Goal: Information Seeking & Learning: Learn about a topic

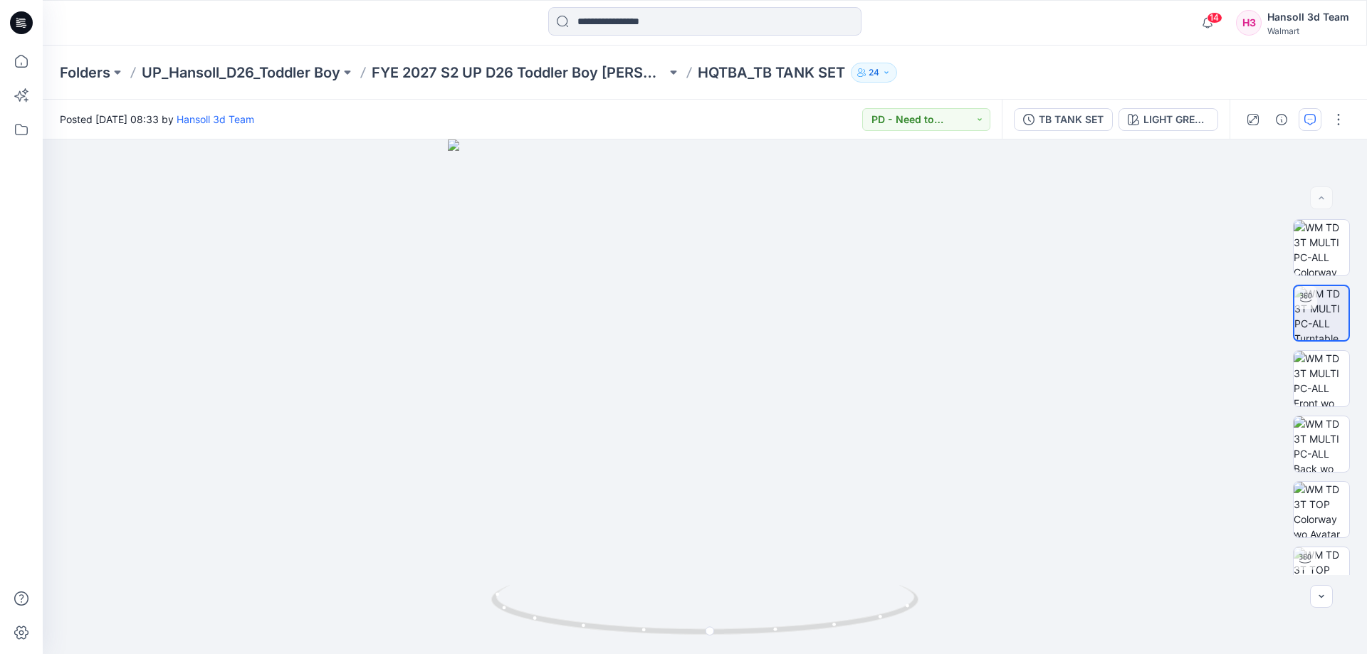
click at [1308, 127] on button "button" at bounding box center [1309, 119] width 23 height 23
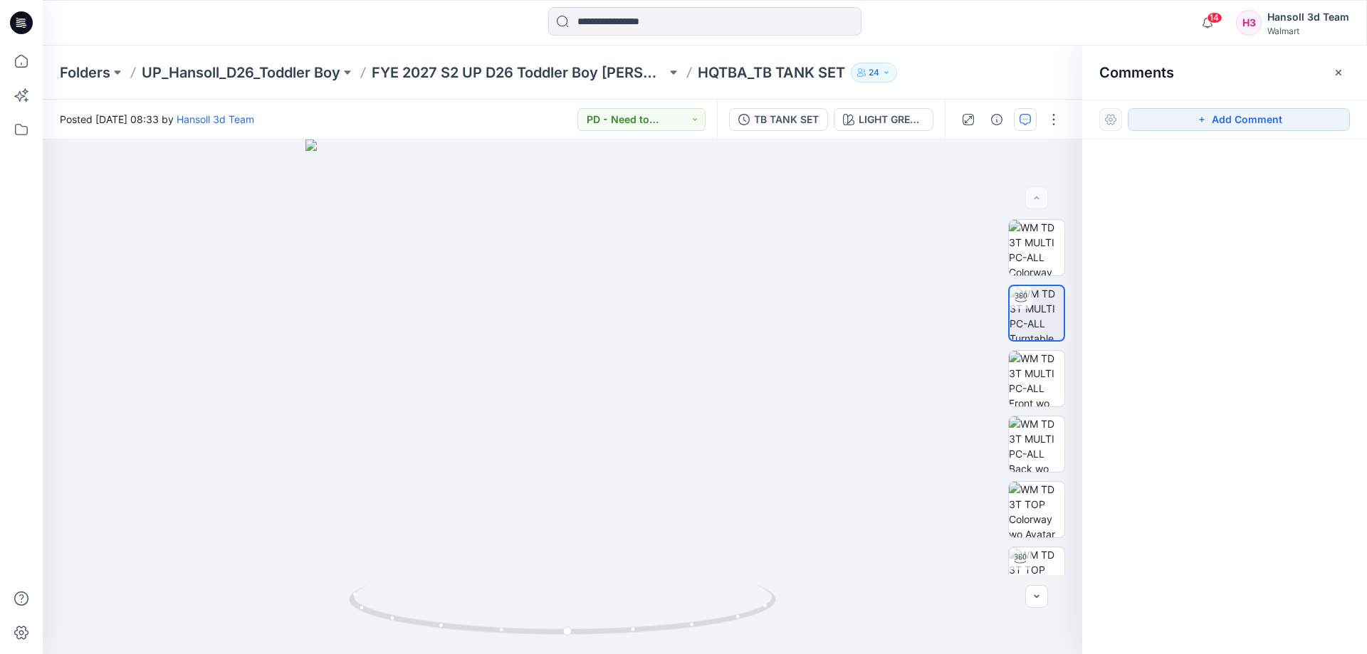
click at [1349, 61] on div "Comments" at bounding box center [1224, 72] width 285 height 53
drag, startPoint x: 1347, startPoint y: 63, endPoint x: 1312, endPoint y: 65, distance: 34.9
click at [1345, 65] on button "button" at bounding box center [1338, 72] width 23 height 23
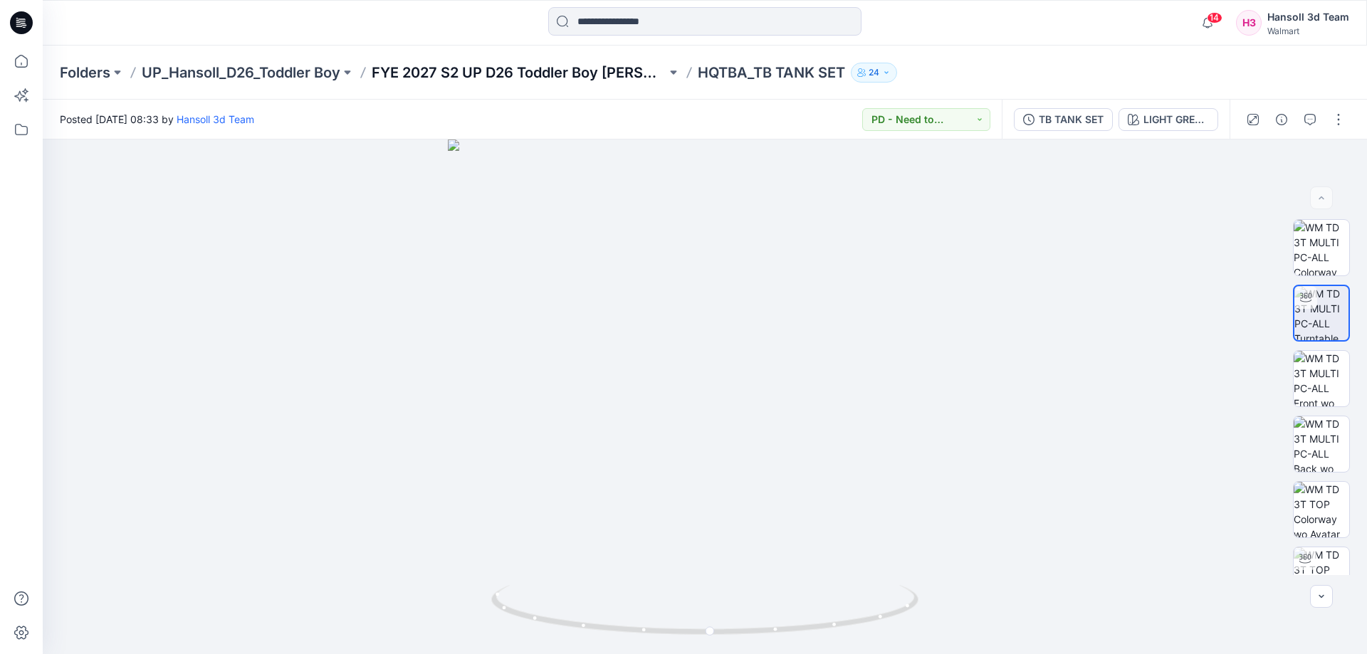
click at [584, 78] on p "FYE 2027 S2 UP D26 Toddler Boy [PERSON_NAME]" at bounding box center [519, 73] width 295 height 20
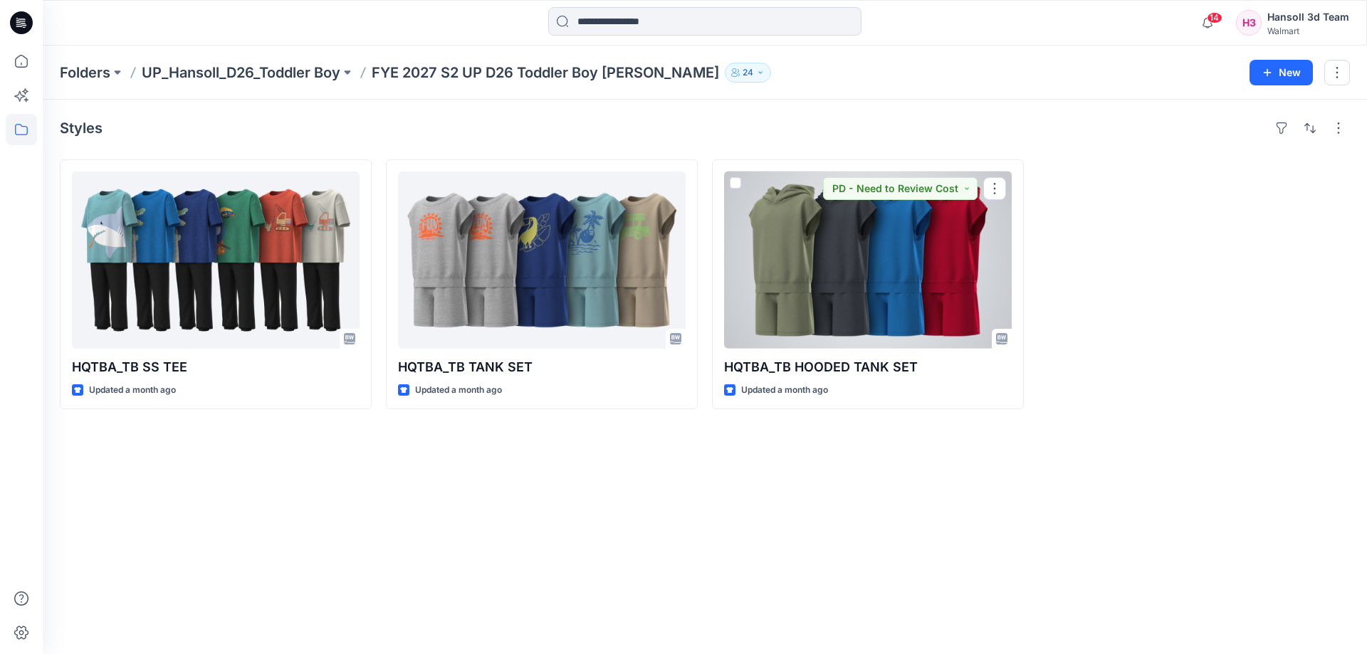
click at [835, 301] on div at bounding box center [868, 260] width 288 height 177
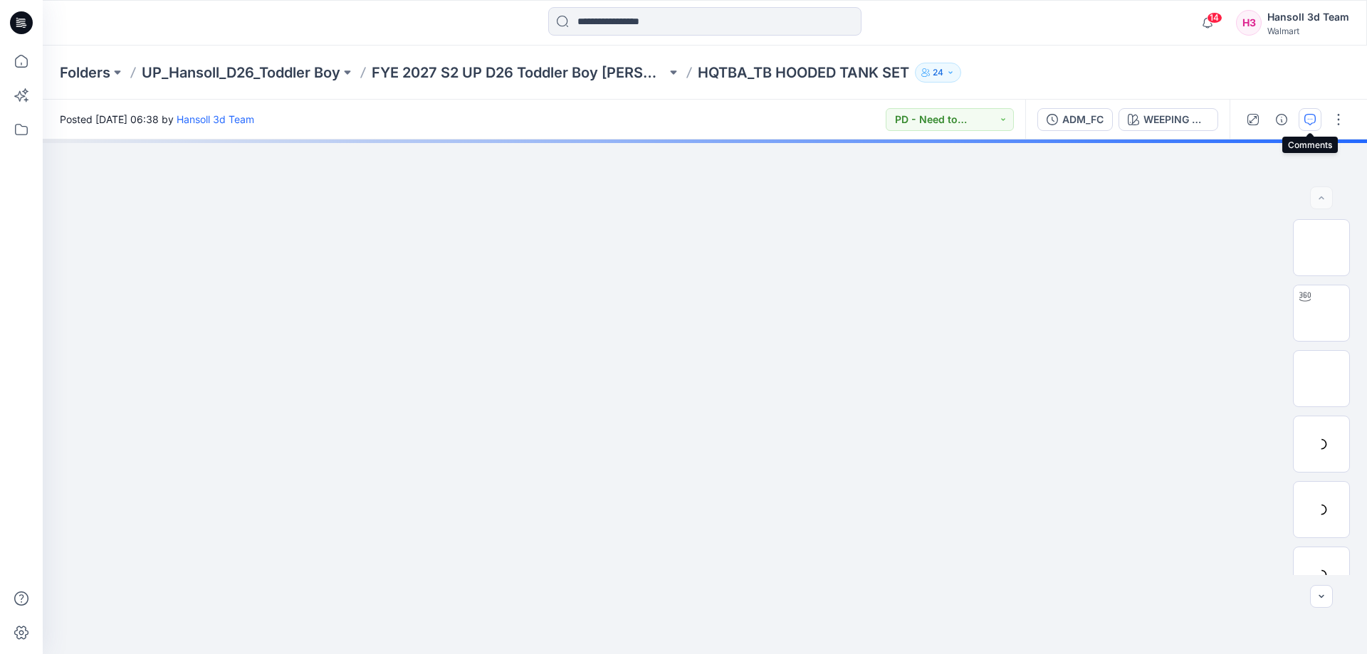
click at [1311, 128] on button "button" at bounding box center [1309, 119] width 23 height 23
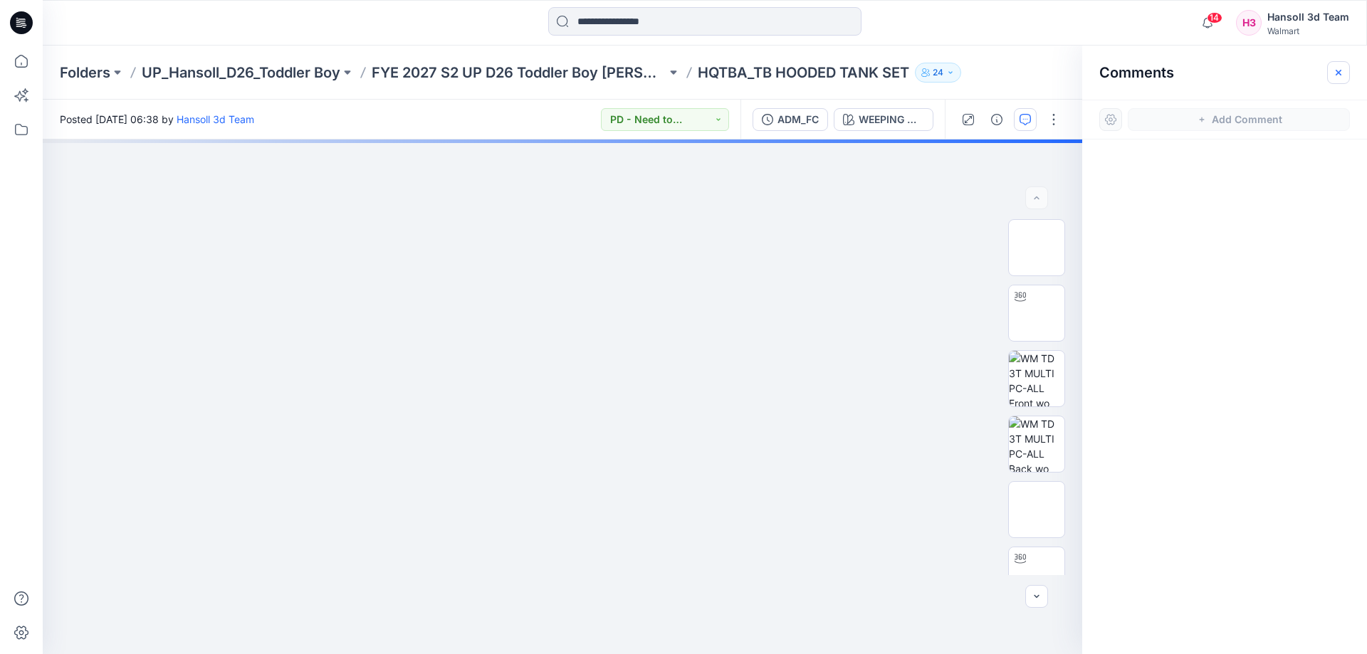
click at [1335, 73] on icon "button" at bounding box center [1337, 72] width 11 height 11
